Goal: Transaction & Acquisition: Subscribe to service/newsletter

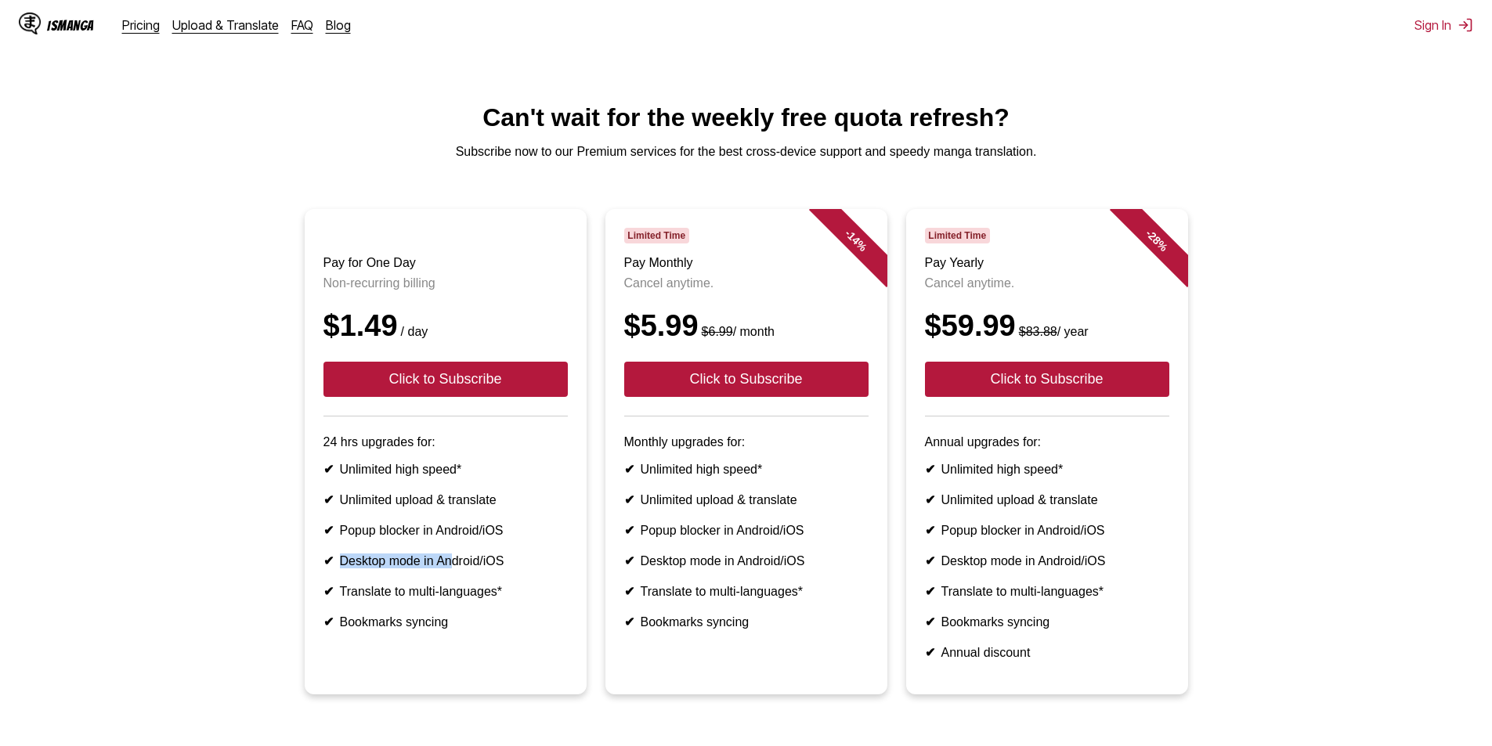
drag, startPoint x: 339, startPoint y: 567, endPoint x: 454, endPoint y: 563, distance: 115.2
click at [454, 563] on ul "✔ Unlimited high speed* ✔ Unlimited upload & translate ✔ Popup blocker in Andro…" at bounding box center [445, 546] width 244 height 168
click at [515, 546] on ul "✔ Unlimited high speed* ✔ Unlimited upload & translate ✔ Popup blocker in Andro…" at bounding box center [445, 546] width 244 height 168
drag, startPoint x: 346, startPoint y: 626, endPoint x: 444, endPoint y: 626, distance: 97.9
click at [444, 599] on li "✔ Translate to multi-languages*" at bounding box center [445, 591] width 244 height 15
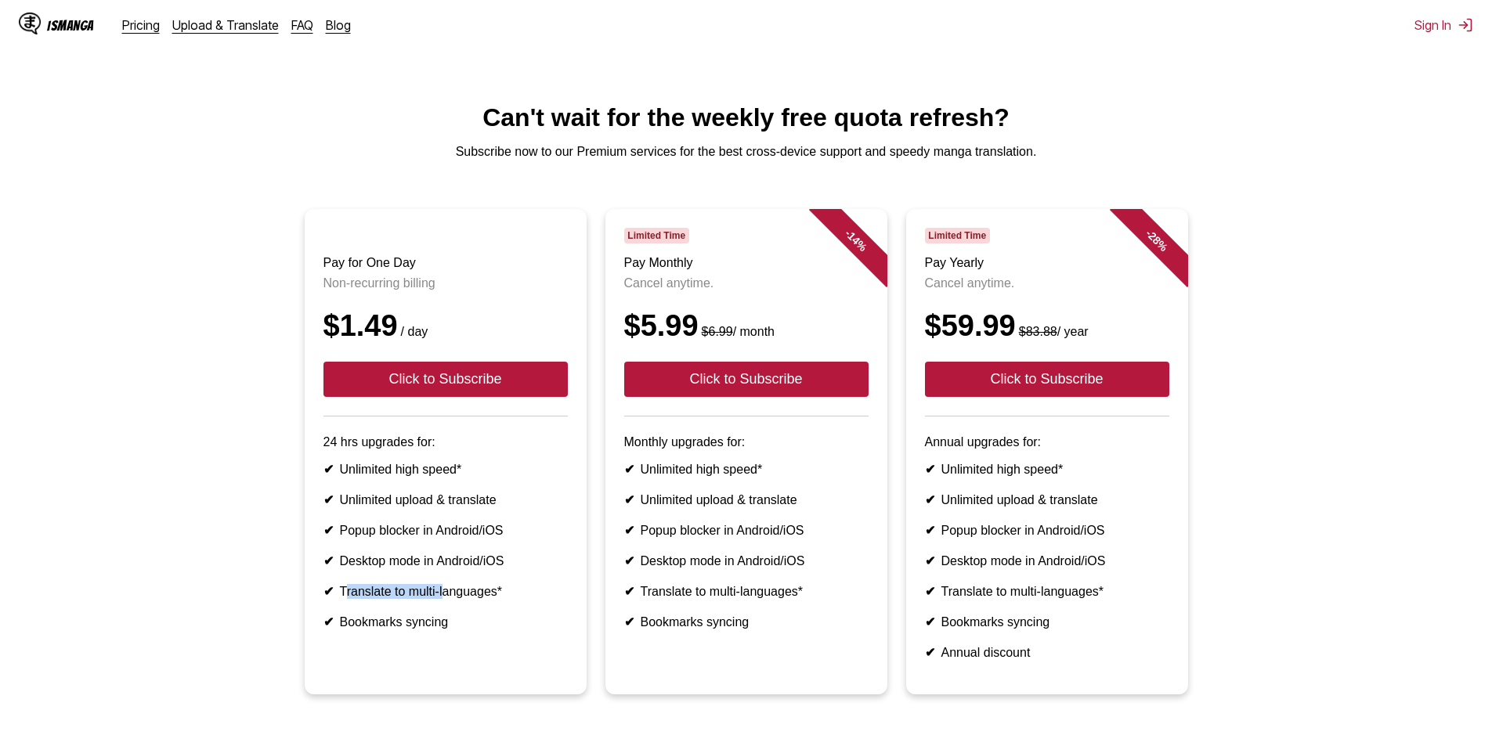
click at [444, 599] on li "✔ Translate to multi-languages*" at bounding box center [445, 591] width 244 height 15
click at [489, 599] on li "✔ Translate to multi-languages*" at bounding box center [445, 591] width 244 height 15
click at [482, 397] on button "Click to Subscribe" at bounding box center [445, 379] width 244 height 35
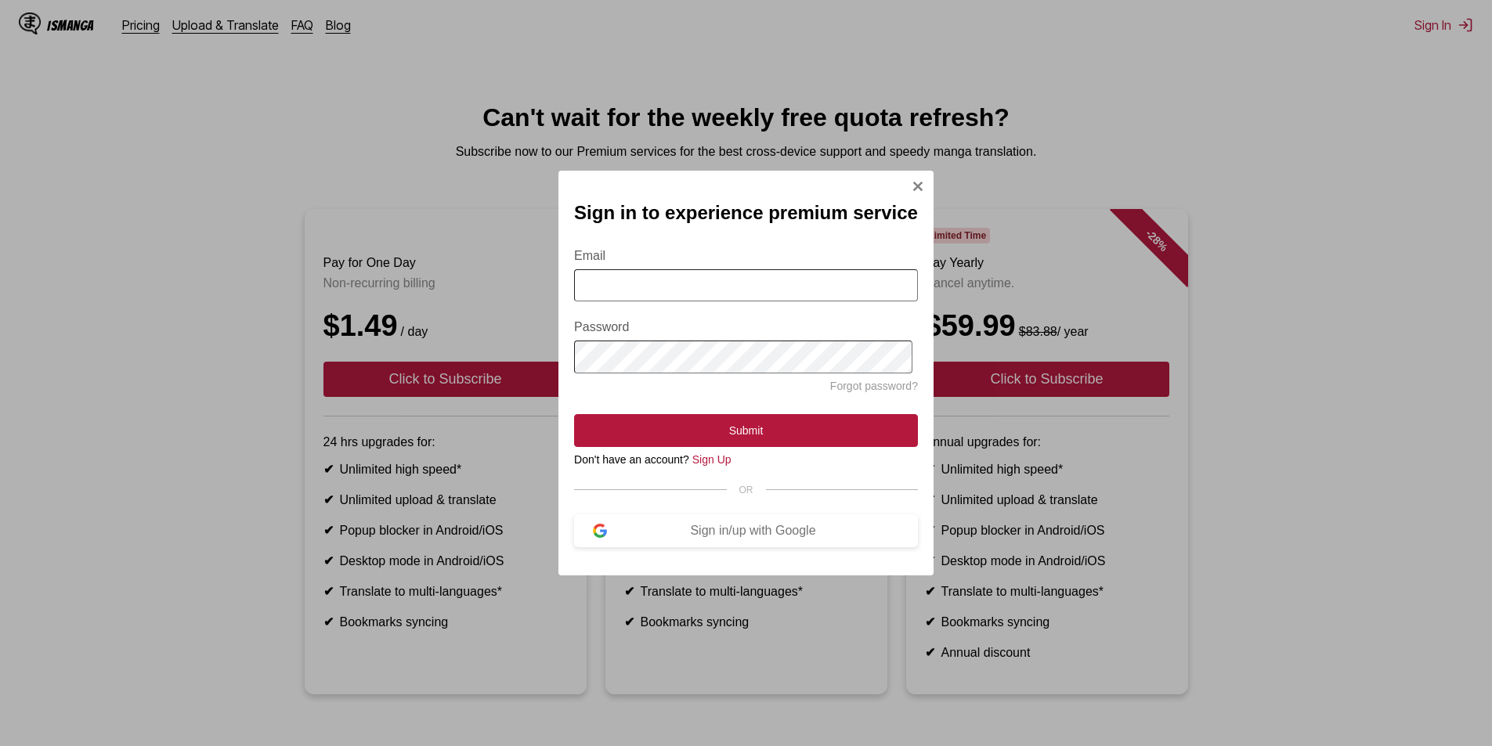
click at [703, 294] on input "Email" at bounding box center [746, 285] width 344 height 32
click at [613, 538] on div "Sign in/up with Google" at bounding box center [753, 531] width 292 height 14
